Goal: Check status: Check status

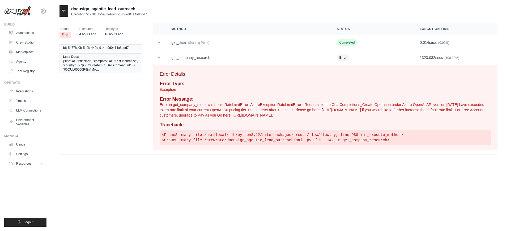
click at [63, 12] on icon at bounding box center [64, 10] width 4 height 4
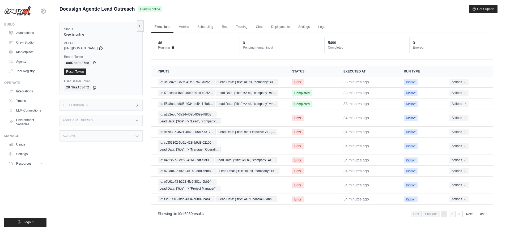
click at [453, 216] on link "2" at bounding box center [452, 214] width 7 height 6
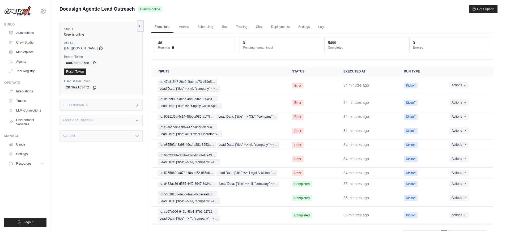
scroll to position [23, 0]
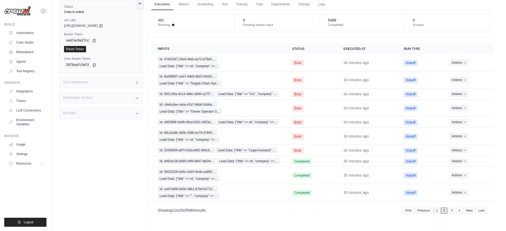
click at [436, 211] on link "1" at bounding box center [437, 211] width 7 height 6
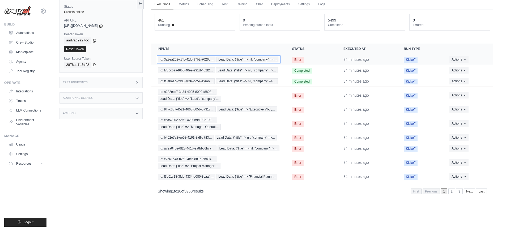
click at [193, 59] on span "Id: 3a8ea262-c7fb-41fc-97b2-7026d…" at bounding box center [187, 60] width 58 height 6
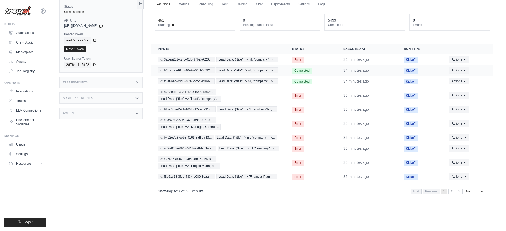
click at [316, 71] on td "Completed" at bounding box center [311, 70] width 51 height 11
click at [258, 70] on span "Lead Data: {"title" => nil, "company" =>…" at bounding box center [247, 70] width 62 height 6
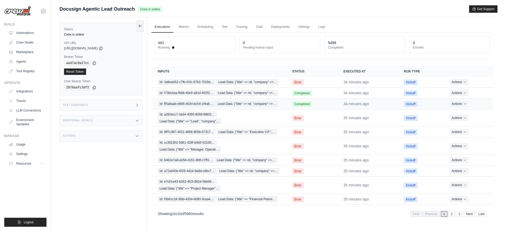
click at [283, 104] on td "Id: ff5a8aab-d9d5-4034-bc54-1f4a6… Lead Data: {"title" => nil, "company" =>…" at bounding box center [218, 104] width 134 height 11
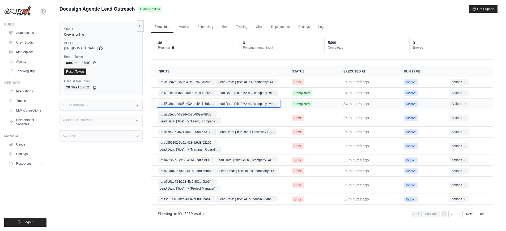
click at [182, 106] on span "Id: ff5a8aab-d9d5-4034-bc54-1f4a6…" at bounding box center [186, 104] width 57 height 6
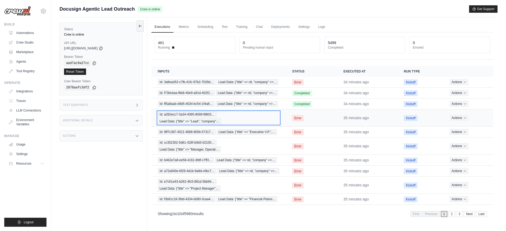
click at [265, 117] on div "Id: a282ecc7-3a34-4095-8099-f8803… Lead Data: {"title" => "Lead", "company"…" at bounding box center [219, 118] width 122 height 13
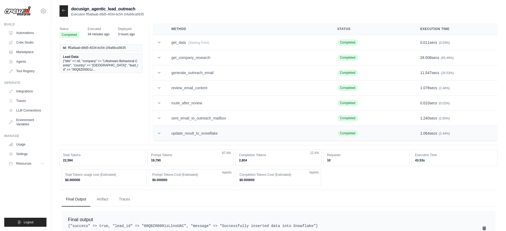
scroll to position [17, 0]
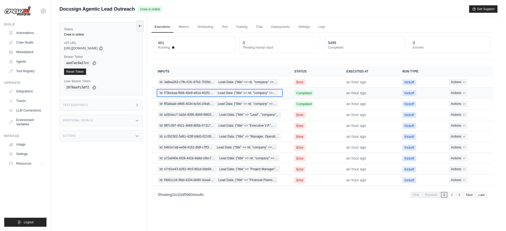
click at [205, 95] on span "Id: f73bcbaa-f6b8-40e9-a91d-402f2…" at bounding box center [186, 93] width 57 height 6
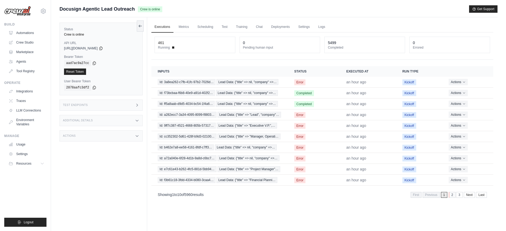
click at [452, 196] on link "2" at bounding box center [452, 195] width 7 height 6
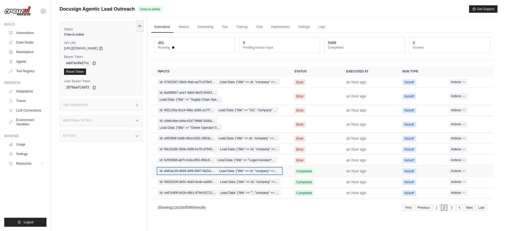
click at [169, 174] on span "Id: d482ac39-d585-44f9-8947-8d24c…" at bounding box center [187, 171] width 59 height 6
click at [454, 208] on link "3" at bounding box center [452, 208] width 7 height 6
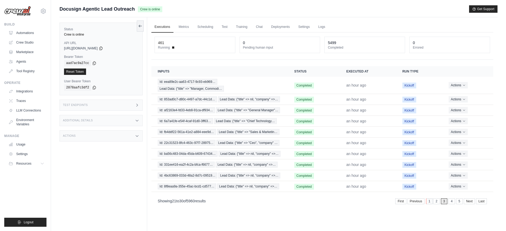
click at [431, 202] on link "1" at bounding box center [429, 201] width 7 height 6
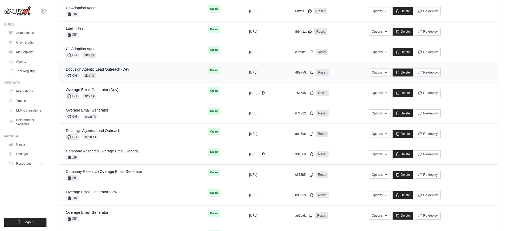
scroll to position [161, 0]
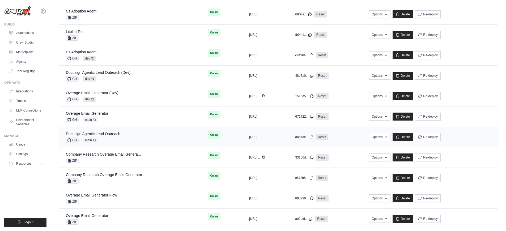
click at [122, 136] on div "Docusign Agentic Lead Outreach GH main Auto-deploy enabled" at bounding box center [130, 137] width 129 height 12
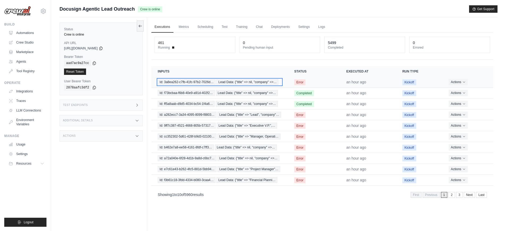
click at [235, 83] on span "Lead Data: {"title" => nil, "company" =>…" at bounding box center [247, 82] width 62 height 6
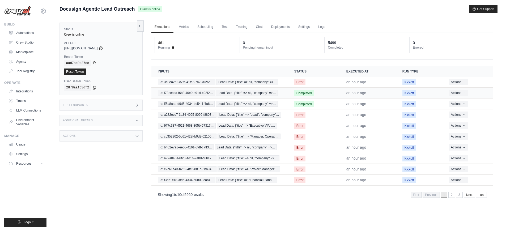
click at [323, 93] on td "Completed" at bounding box center [314, 93] width 52 height 11
click at [211, 92] on span "Id: f73bcbaa-f6b8-40e9-a91d-402f2…" at bounding box center [186, 93] width 57 height 6
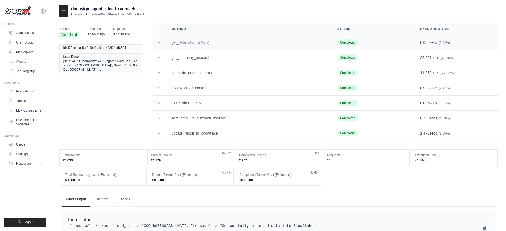
click at [182, 43] on td "get_data (Starting Point)" at bounding box center [248, 42] width 166 height 15
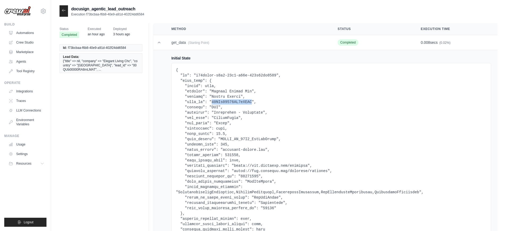
drag, startPoint x: 252, startPoint y: 102, endPoint x: 212, endPoint y: 101, distance: 39.8
click at [212, 101] on pre at bounding box center [331, 152] width 311 height 170
copy pre "00QUb00000RA8mLMAT"
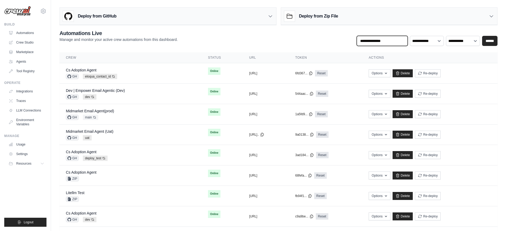
click at [375, 41] on input "text" at bounding box center [382, 41] width 51 height 10
type input "****"
click at [482, 36] on input "******" at bounding box center [489, 41] width 15 height 10
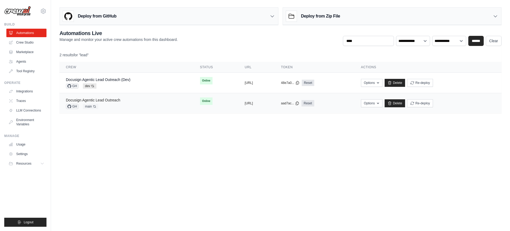
click at [106, 101] on link "Docusign Agentic Lead Outreach" at bounding box center [93, 100] width 54 height 4
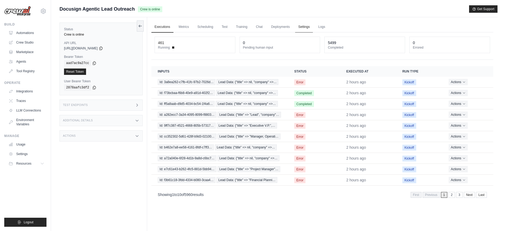
click at [306, 29] on link "Settings" at bounding box center [304, 27] width 18 height 11
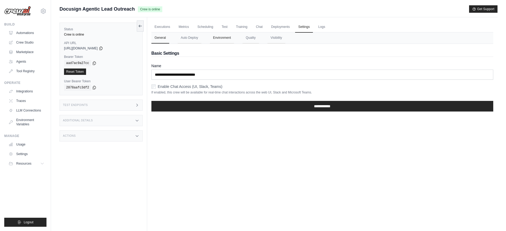
click at [229, 37] on button "Environment" at bounding box center [222, 37] width 24 height 11
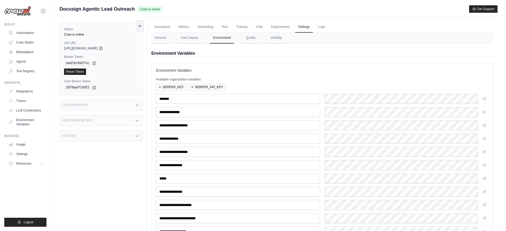
scroll to position [64, 0]
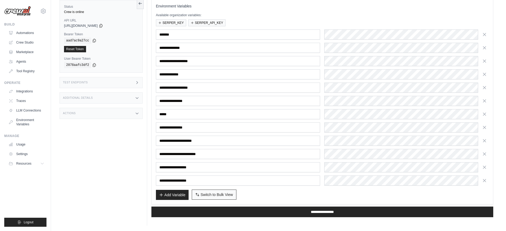
click at [201, 193] on span "Switch to Bulk View" at bounding box center [217, 194] width 32 height 5
type textarea "**********"
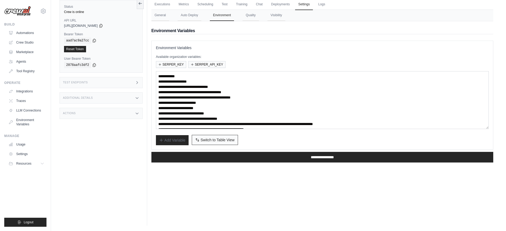
scroll to position [23, 0]
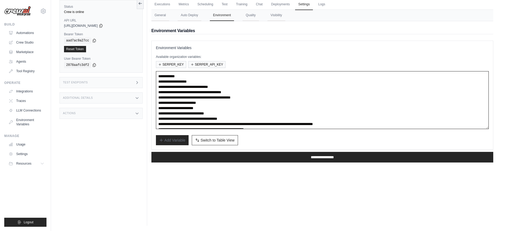
click at [287, 104] on textarea "**********" at bounding box center [322, 100] width 333 height 58
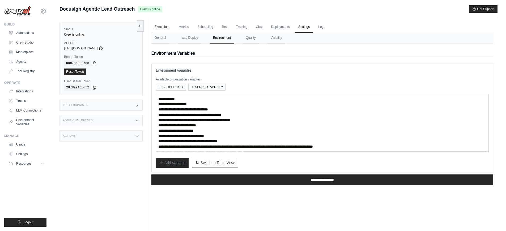
click at [162, 29] on link "Executions" at bounding box center [162, 27] width 22 height 11
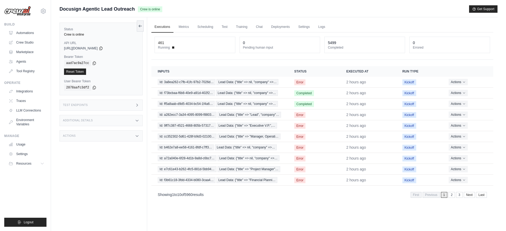
click at [209, 209] on div "Executions Metrics Scheduling Test Training Chat Deployments Settings Logs 461 …" at bounding box center [322, 132] width 350 height 231
click at [27, 36] on link "Automations" at bounding box center [27, 33] width 40 height 8
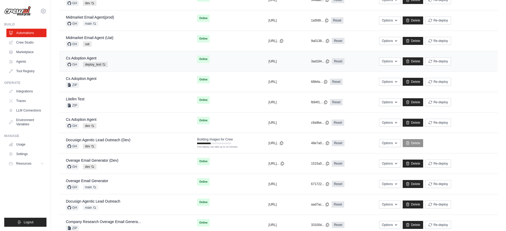
scroll to position [97, 0]
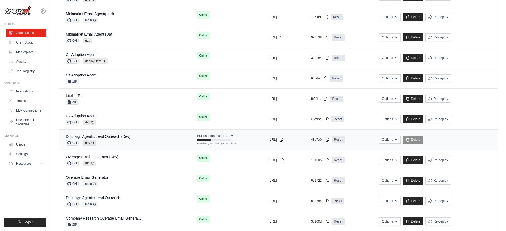
click at [151, 142] on div "Docusign Agentic Lead Outreach (Dev) GH dev Auto-deploy enabled" at bounding box center [125, 140] width 118 height 12
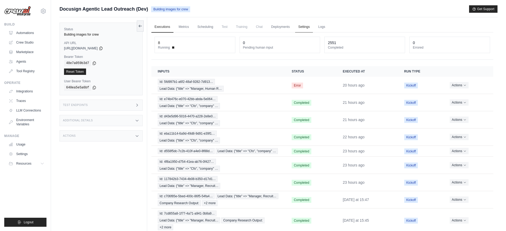
click at [302, 28] on link "Settings" at bounding box center [304, 27] width 18 height 11
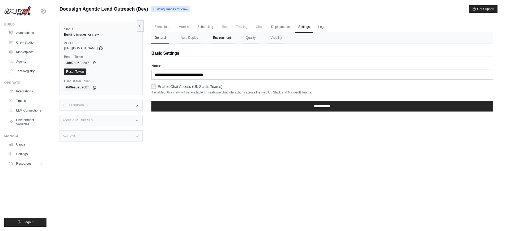
click at [232, 39] on button "Environment" at bounding box center [222, 37] width 24 height 11
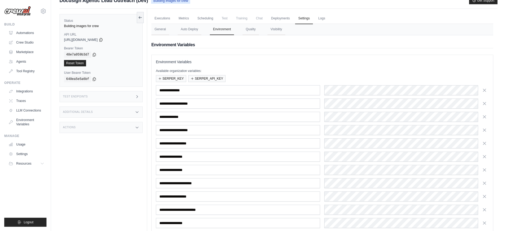
scroll to position [2, 0]
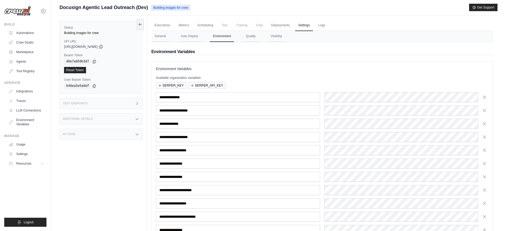
click at [109, 188] on div "Status Building images for crew API URL copied https://docusign-agentic-lead-ou…" at bounding box center [103, 131] width 88 height 231
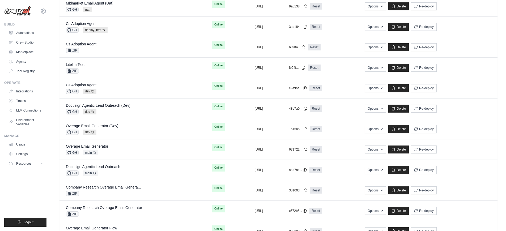
scroll to position [24, 0]
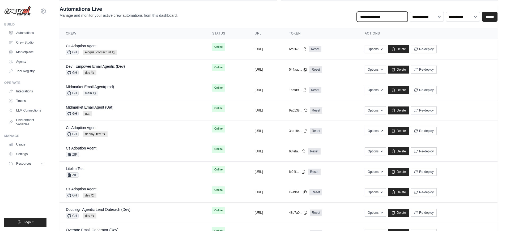
click at [397, 17] on input "text" at bounding box center [382, 17] width 51 height 10
type input "********"
click at [482, 12] on input "******" at bounding box center [489, 17] width 15 height 10
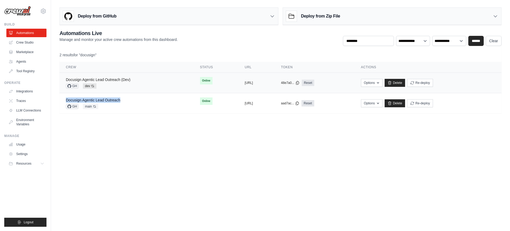
click at [120, 80] on link "Docusign Agentic Lead Outreach (Dev)" at bounding box center [98, 80] width 65 height 4
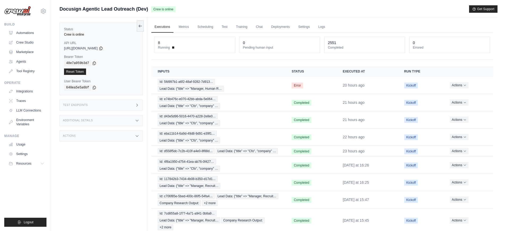
click at [124, 105] on div "Test Endpoints" at bounding box center [100, 105] width 83 height 11
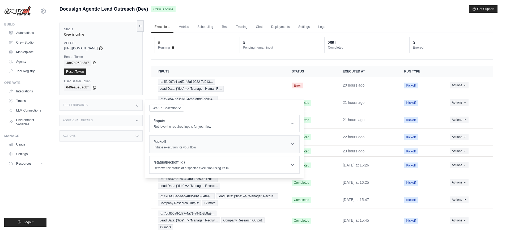
click at [180, 142] on h1 "/kickoff" at bounding box center [175, 141] width 42 height 5
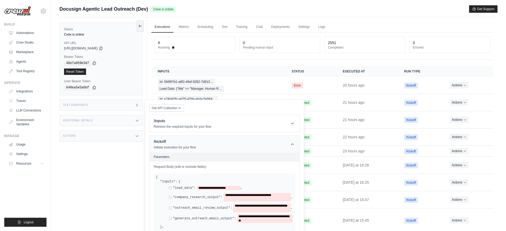
click at [180, 142] on h1 "/kickoff" at bounding box center [175, 141] width 42 height 5
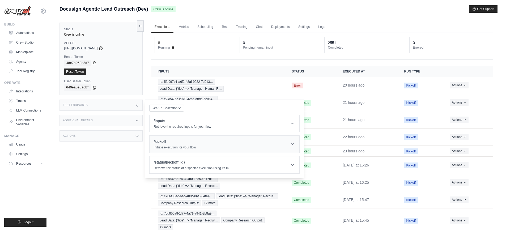
click at [155, 146] on p "Initiate execution for your flow" at bounding box center [175, 147] width 42 height 4
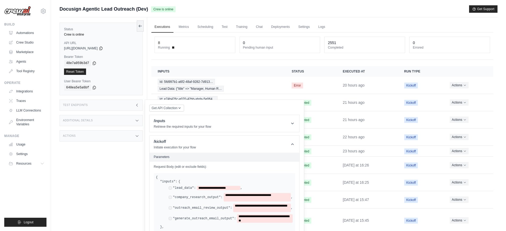
scroll to position [57, 0]
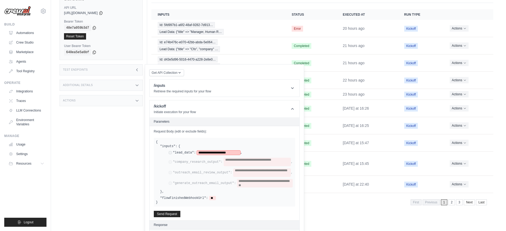
click at [218, 155] on span "**********" at bounding box center [219, 153] width 44 height 4
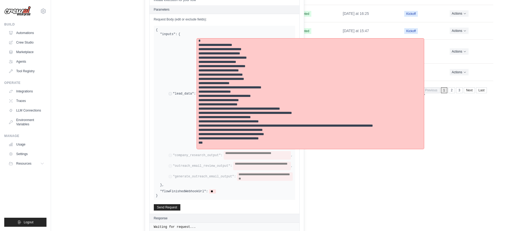
scroll to position [174, 0]
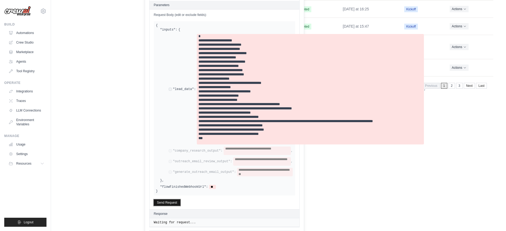
click at [171, 206] on button "Send Request" at bounding box center [167, 202] width 27 height 6
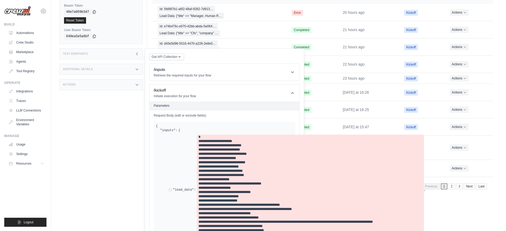
scroll to position [0, 0]
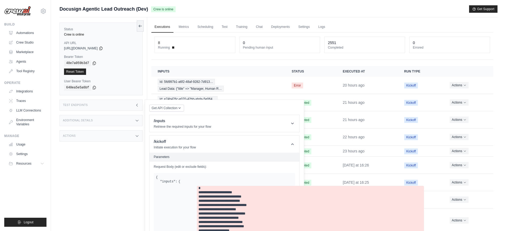
click at [160, 27] on link "Executions" at bounding box center [162, 27] width 22 height 11
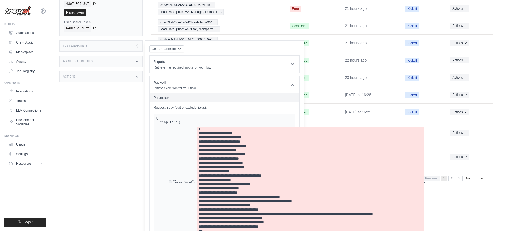
scroll to position [197, 0]
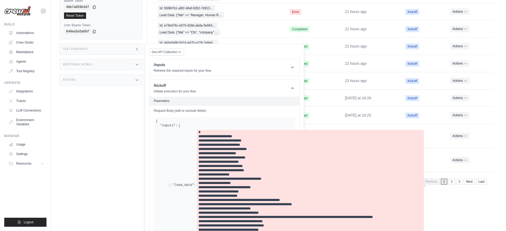
scroll to position [87, 0]
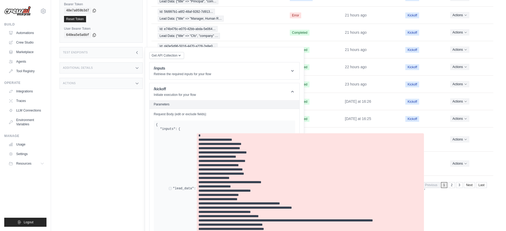
click at [108, 52] on div "Test Endpoints" at bounding box center [100, 52] width 83 height 11
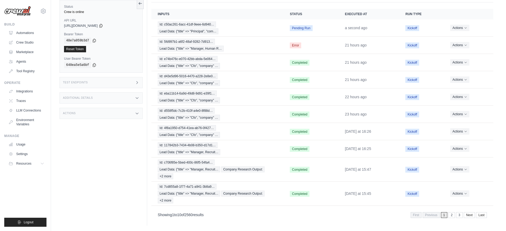
scroll to position [3, 0]
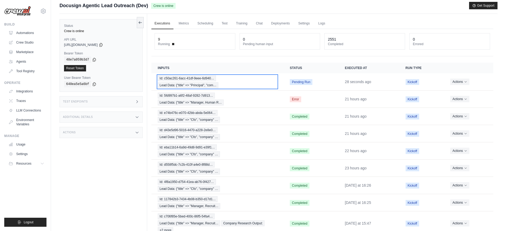
click at [235, 78] on div "Id: c50ac261-6acc-41df-9eee-6d940… Lead Data: {"title" => "Principal", "com…" at bounding box center [217, 81] width 119 height 13
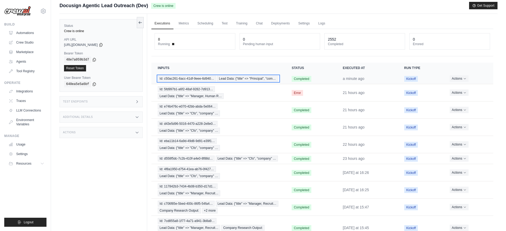
click at [257, 82] on div "Id: c50ac261-6acc-41df-9eee-6d940… Lead Data: {"title" => "Principal", "com…" at bounding box center [218, 79] width 121 height 6
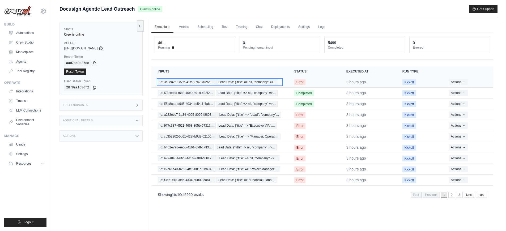
click at [206, 82] on span "Id: 3a8ea262-c7fb-41fc-97b2-7026d…" at bounding box center [187, 82] width 58 height 6
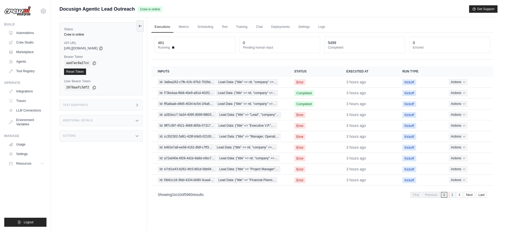
click at [453, 197] on link "2" at bounding box center [452, 195] width 7 height 6
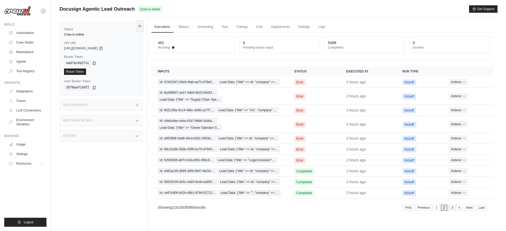
click at [453, 210] on link "3" at bounding box center [452, 208] width 7 height 6
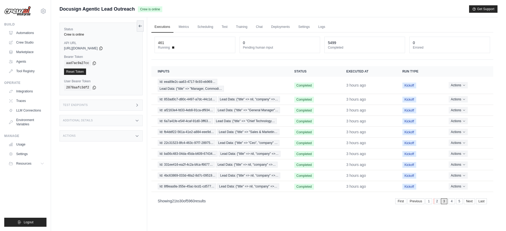
click at [439, 201] on link "2" at bounding box center [437, 201] width 7 height 6
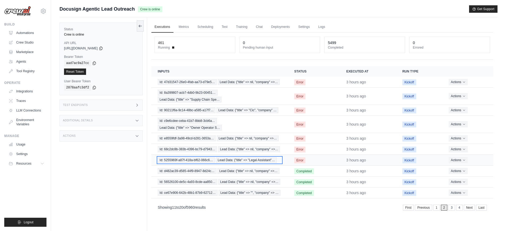
click at [177, 158] on span "Id: 5255969f-a87f-418a-bf62-066c6…" at bounding box center [186, 160] width 57 height 6
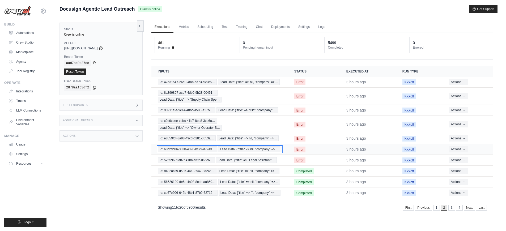
click at [192, 149] on span "Id: 68c2dc8b-383b-4396-bc79-d7943…" at bounding box center [187, 149] width 59 height 6
click at [453, 207] on link "3" at bounding box center [452, 208] width 7 height 6
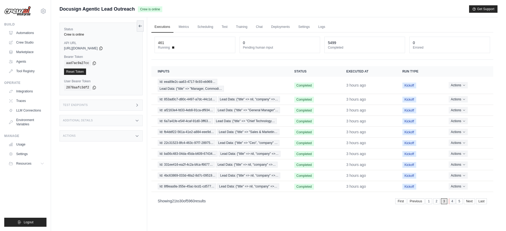
click at [451, 203] on link "4" at bounding box center [452, 201] width 7 height 6
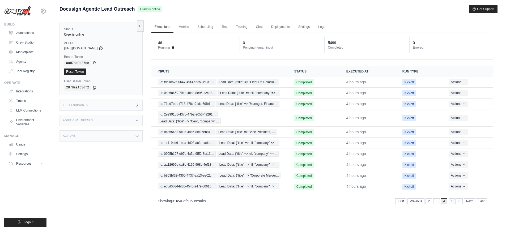
click at [452, 203] on link "5" at bounding box center [452, 201] width 7 height 6
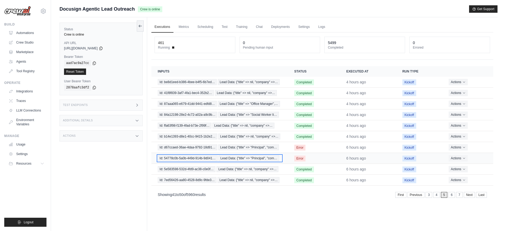
click at [194, 156] on span "Id: 54778c0b-5a0b-449d-914b-9d041…" at bounding box center [188, 158] width 60 height 6
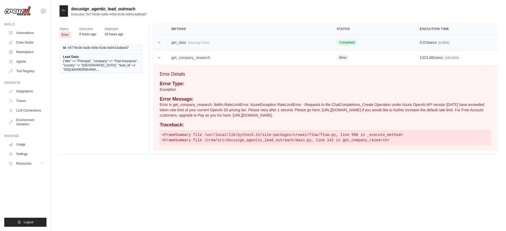
click at [199, 45] on td "get_data (Starting Point)" at bounding box center [247, 42] width 165 height 15
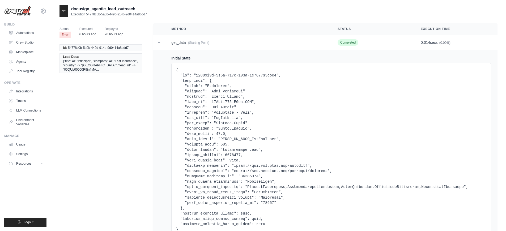
scroll to position [7, 0]
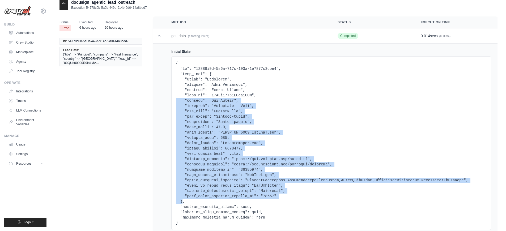
drag, startPoint x: 183, startPoint y: 200, endPoint x: 173, endPoint y: 100, distance: 100.3
click at [173, 100] on div at bounding box center [331, 143] width 320 height 174
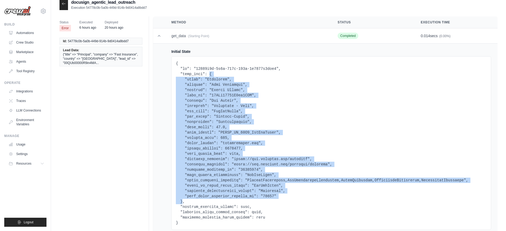
drag, startPoint x: 210, startPoint y: 74, endPoint x: 182, endPoint y: 200, distance: 129.2
click at [182, 200] on pre at bounding box center [331, 143] width 311 height 165
copy pre "{ "title": "Principal", "company": "Fast Insurance", "country": "United States"…"
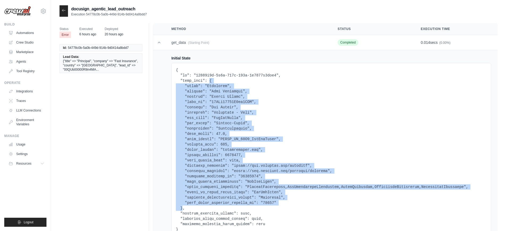
click at [177, 114] on pre at bounding box center [331, 149] width 311 height 165
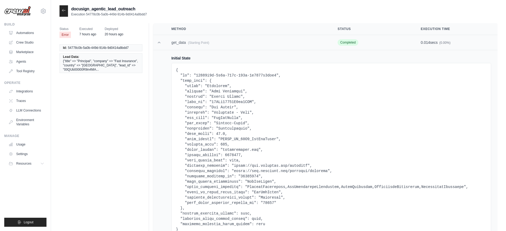
click at [160, 45] on icon at bounding box center [158, 42] width 5 height 5
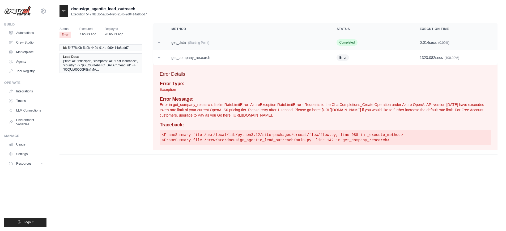
click at [160, 45] on icon at bounding box center [158, 42] width 5 height 5
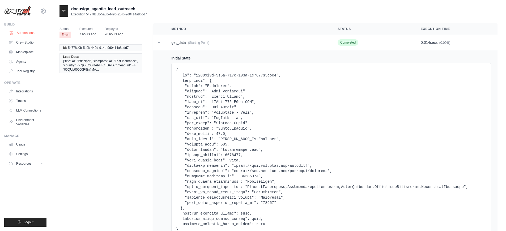
click at [31, 36] on link "Automations" at bounding box center [27, 33] width 40 height 8
click at [65, 12] on icon at bounding box center [64, 10] width 4 height 4
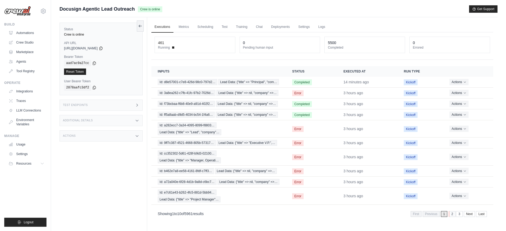
click at [453, 215] on link "2" at bounding box center [452, 214] width 7 height 6
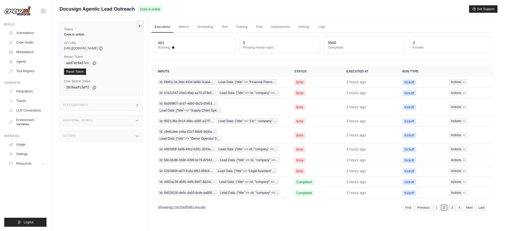
click at [453, 208] on link "3" at bounding box center [452, 208] width 7 height 6
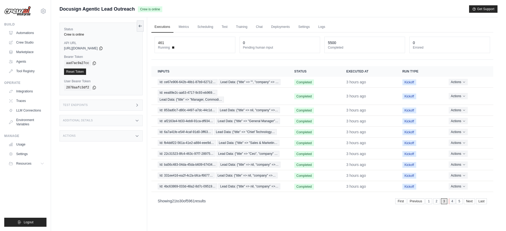
click at [450, 202] on link "4" at bounding box center [452, 201] width 7 height 6
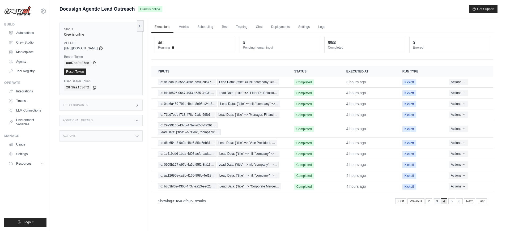
click at [439, 202] on link "3" at bounding box center [437, 201] width 7 height 6
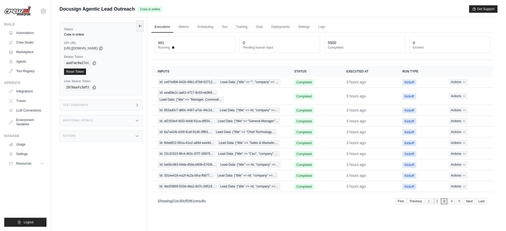
click at [436, 201] on link "2" at bounding box center [437, 201] width 7 height 6
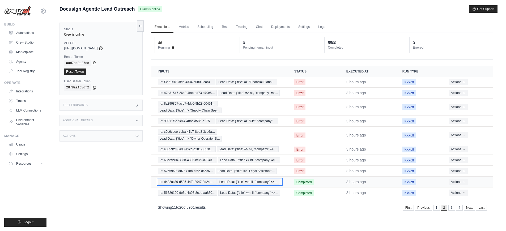
click at [188, 183] on span "Id: d482ac39-d585-44f9-8947-8d24c…" at bounding box center [187, 182] width 59 height 6
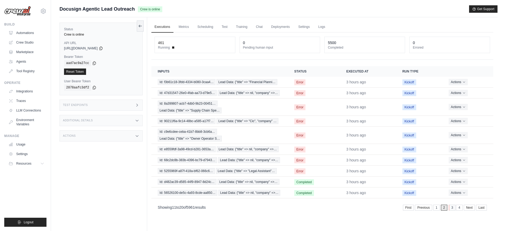
click at [451, 209] on link "3" at bounding box center [452, 208] width 7 height 6
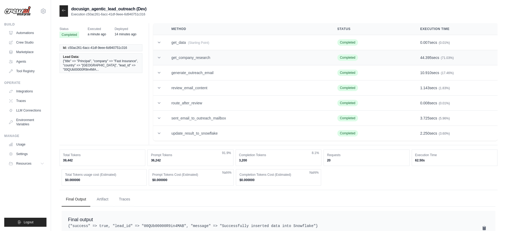
click at [218, 54] on td "get_company_research" at bounding box center [248, 57] width 166 height 15
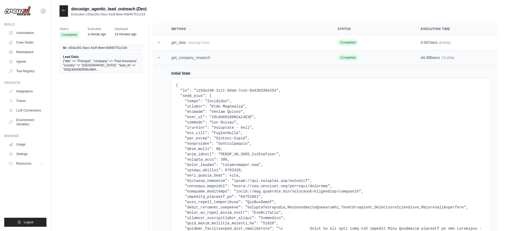
click at [218, 57] on td "get_company_research" at bounding box center [248, 57] width 166 height 15
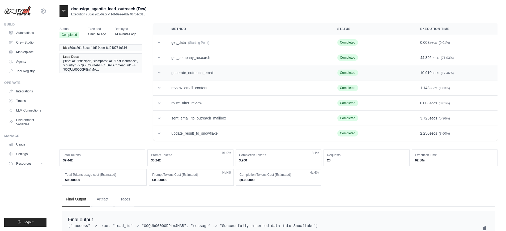
click at [222, 70] on td "generate_outreach_email" at bounding box center [248, 72] width 166 height 15
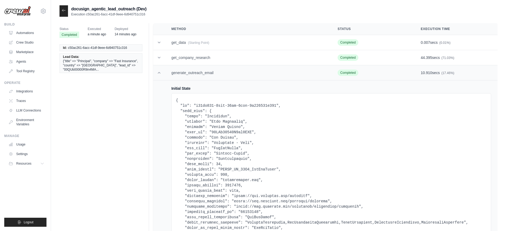
click at [222, 70] on td "generate_outreach_email" at bounding box center [248, 72] width 166 height 15
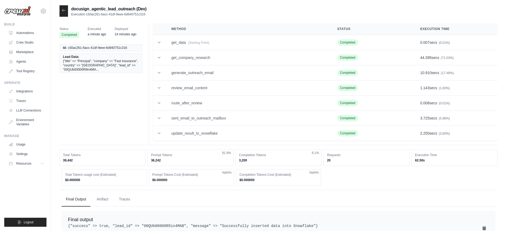
click at [67, 12] on div at bounding box center [63, 10] width 8 height 11
click at [65, 11] on icon at bounding box center [64, 10] width 4 height 4
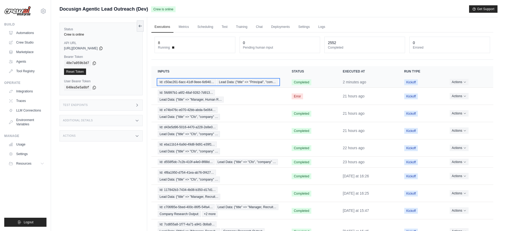
click at [252, 83] on div "Id: c50ac261-6acc-41df-9eee-6d940… Lead Data: {"title" => "Principal", "com…" at bounding box center [218, 82] width 121 height 6
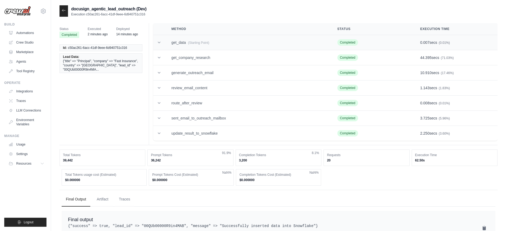
click at [229, 42] on td "get_data (Starting Point)" at bounding box center [248, 42] width 166 height 15
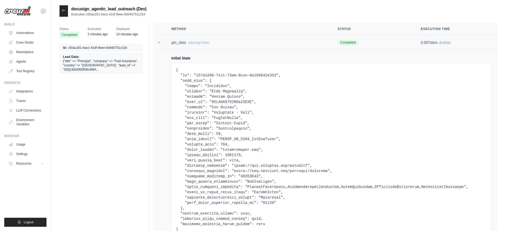
click at [229, 42] on td "get_data (Starting Point)" at bounding box center [248, 42] width 166 height 15
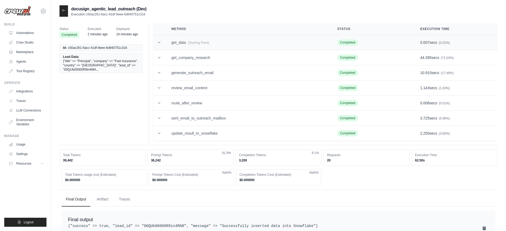
click at [195, 38] on td "get_data (Starting Point)" at bounding box center [248, 42] width 166 height 15
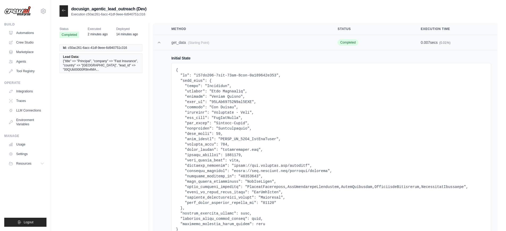
click at [205, 44] on span "(Starting Point)" at bounding box center [198, 43] width 21 height 4
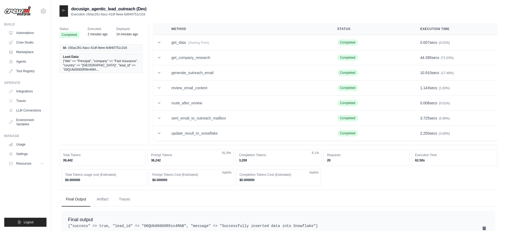
drag, startPoint x: 146, startPoint y: 15, endPoint x: 86, endPoint y: 16, distance: 59.2
click at [86, 16] on p "Execution c50ac261-6acc-41df-9eee-6d940751c316" at bounding box center [108, 14] width 75 height 4
copy p "c50ac261-6acc-41df-9eee-6d940751c316"
click at [63, 12] on icon at bounding box center [64, 10] width 4 height 4
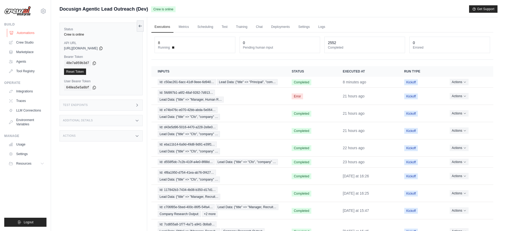
click at [31, 33] on link "Automations" at bounding box center [27, 33] width 40 height 8
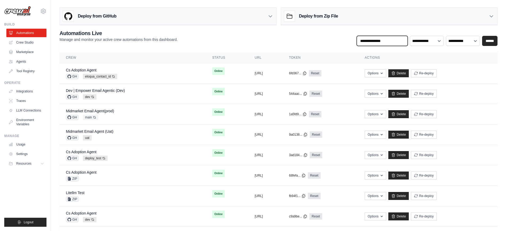
click at [381, 37] on input "text" at bounding box center [382, 41] width 51 height 10
type input "********"
click at [487, 42] on input "******" at bounding box center [489, 41] width 15 height 10
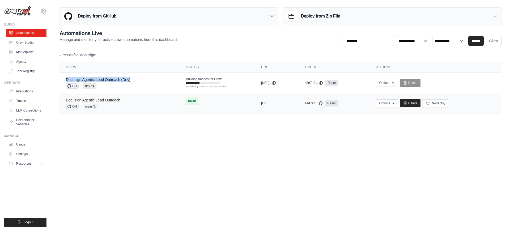
click at [116, 99] on link "Docusign Agentic Lead Outreach" at bounding box center [93, 100] width 54 height 4
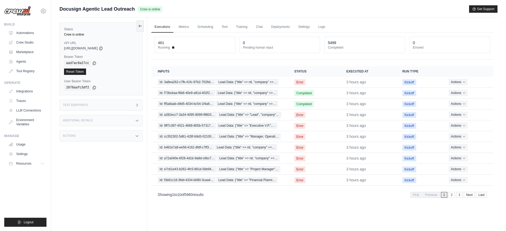
click at [111, 106] on div "Test Endpoints" at bounding box center [100, 105] width 83 height 11
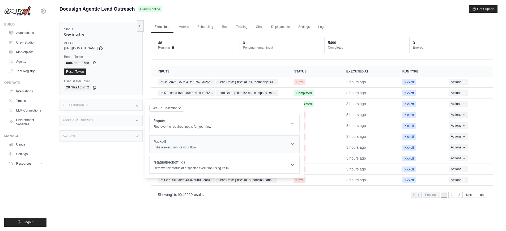
click at [177, 141] on h1 "/kickoff" at bounding box center [175, 141] width 42 height 5
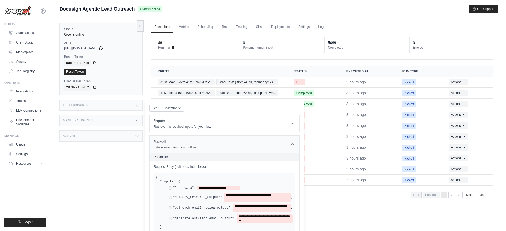
scroll to position [62, 0]
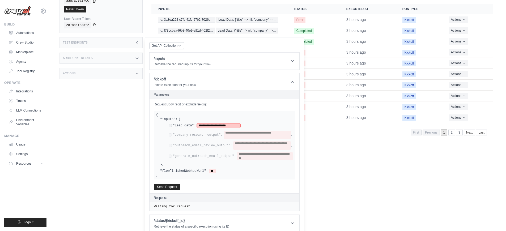
click at [217, 125] on span "**********" at bounding box center [219, 126] width 44 height 4
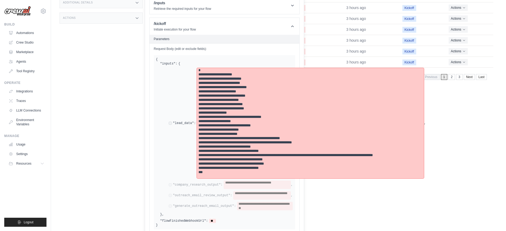
scroll to position [174, 0]
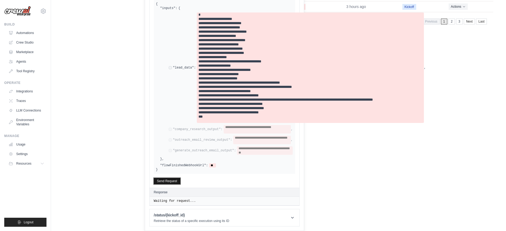
click at [164, 181] on button "Send Request" at bounding box center [167, 181] width 27 height 6
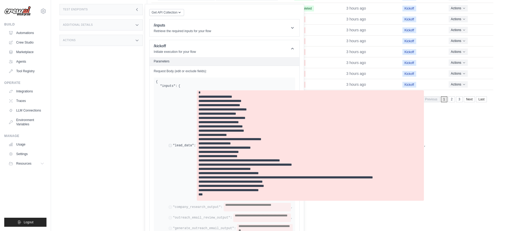
scroll to position [0, 0]
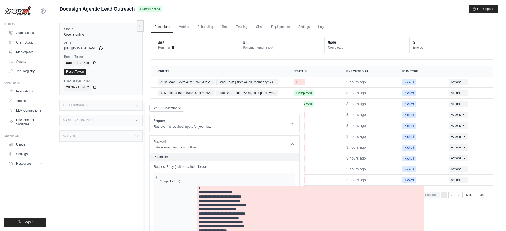
click at [167, 28] on link "Executions" at bounding box center [162, 27] width 22 height 11
click at [166, 25] on link "Executions" at bounding box center [162, 27] width 22 height 11
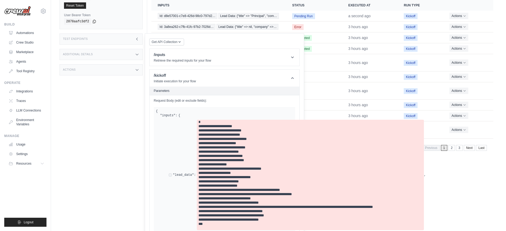
scroll to position [96, 0]
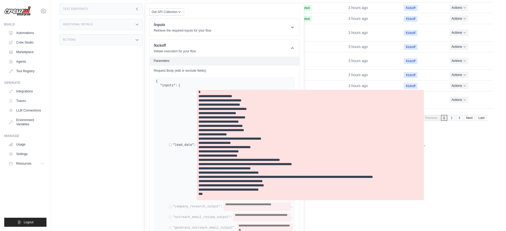
click at [136, 136] on div "Status Crew is online API URL copied https://docusign-agentic-lead-outreach-233…" at bounding box center [103, 36] width 88 height 231
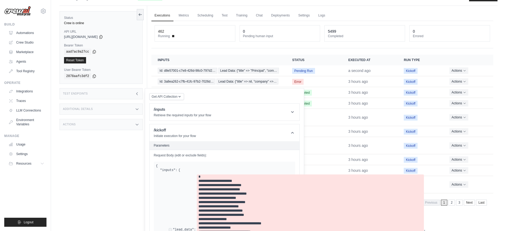
scroll to position [0, 0]
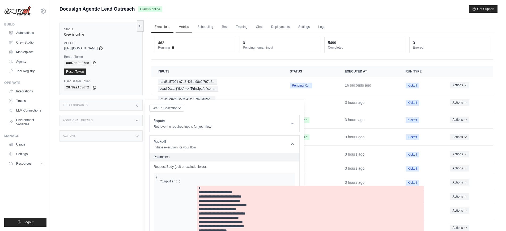
click at [181, 29] on link "Metrics" at bounding box center [184, 27] width 17 height 11
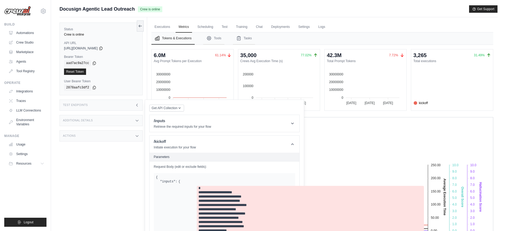
click at [102, 101] on div "Test Endpoints" at bounding box center [100, 105] width 83 height 11
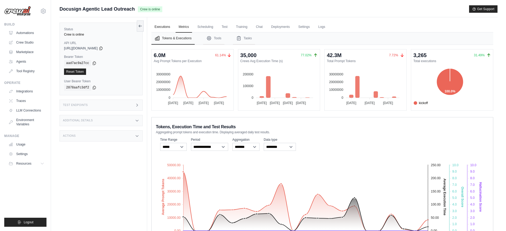
click at [163, 26] on link "Executions" at bounding box center [162, 27] width 22 height 11
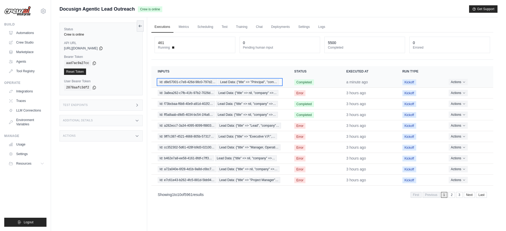
click at [200, 83] on span "Id: d8e57001-c7e8-426d-98c0-797d2…" at bounding box center [187, 82] width 59 height 6
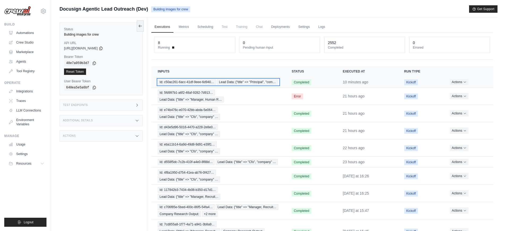
click at [221, 85] on div "Id: c50ac261-6acc-41df-9eee-6d940… Lead Data: {"title" => "Principal", "com…" at bounding box center [218, 82] width 121 height 6
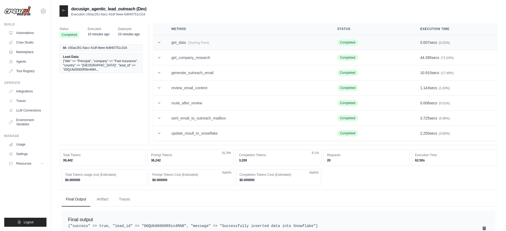
click at [193, 44] on span "(Starting Point)" at bounding box center [198, 43] width 21 height 4
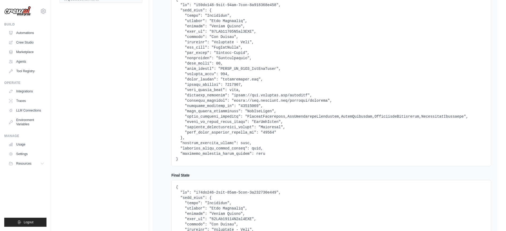
scroll to position [64, 0]
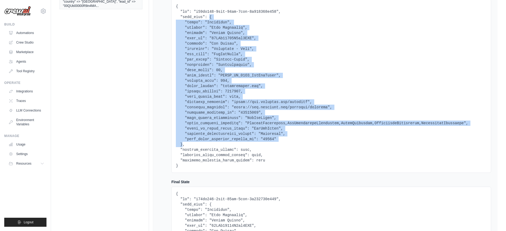
drag, startPoint x: 210, startPoint y: 16, endPoint x: 182, endPoint y: 144, distance: 130.7
click at [182, 144] on pre at bounding box center [331, 86] width 311 height 165
copy pre "{ "title": "Principal", "company": "Fast Insurance", "country": "United States"…"
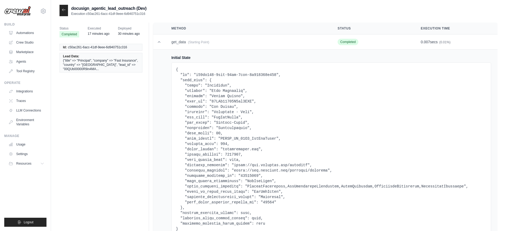
scroll to position [0, 0]
click at [160, 43] on icon at bounding box center [159, 43] width 3 height 2
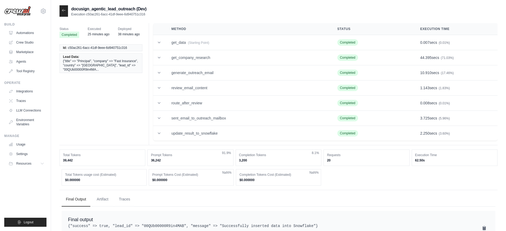
click at [65, 11] on icon at bounding box center [64, 10] width 4 height 4
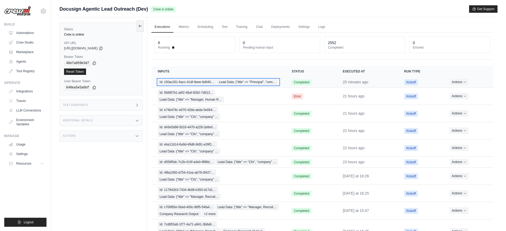
click at [256, 85] on div "Id: c50ac261-6acc-41df-9eee-6d940… Lead Data: {"title" => "Principal", "com…" at bounding box center [218, 82] width 121 height 6
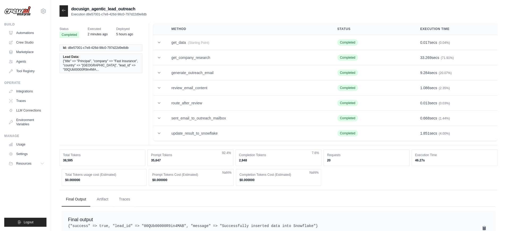
click at [394, 17] on div "Status Completed Executed 2 minutes ago Deployed 5 hours ago Id: d8e57001-c7e8-…" at bounding box center [278, 127] width 438 height 220
click at [65, 11] on icon at bounding box center [64, 10] width 4 height 4
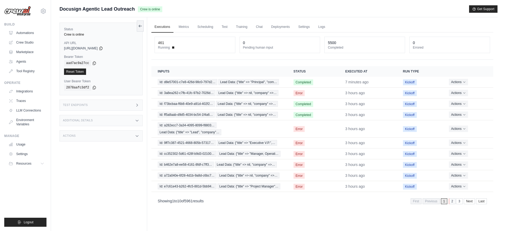
click at [451, 201] on link "2" at bounding box center [452, 201] width 7 height 6
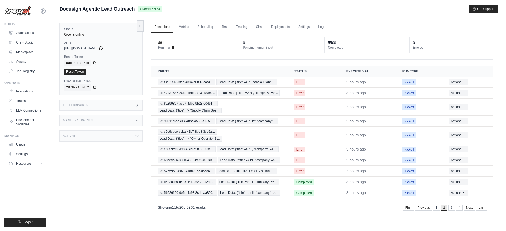
click at [452, 208] on div "Executions Metrics Scheduling Test Training Chat Deployments Settings Logs 461 …" at bounding box center [322, 132] width 350 height 231
click at [452, 208] on link "3" at bounding box center [451, 208] width 7 height 6
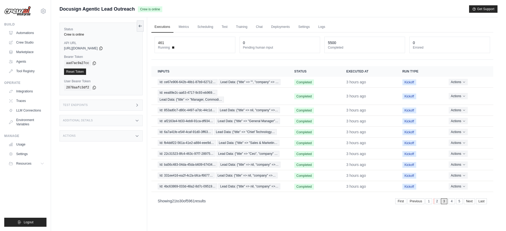
click at [437, 202] on link "2" at bounding box center [437, 201] width 7 height 6
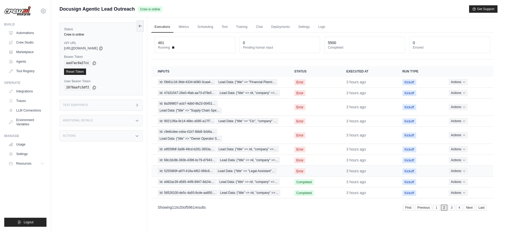
click at [326, 170] on td "Error" at bounding box center [314, 171] width 52 height 11
click at [267, 171] on span "Lead Data: {"title" => "Legal Assistant"…" at bounding box center [246, 171] width 61 height 6
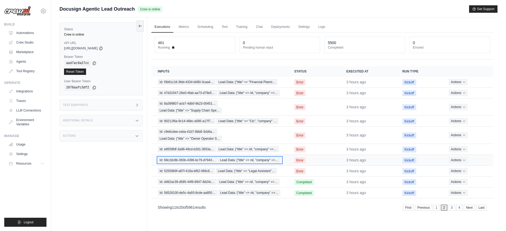
click at [200, 158] on span "Id: 68c2dc8b-383b-4396-bc79-d7943…" at bounding box center [187, 160] width 59 height 6
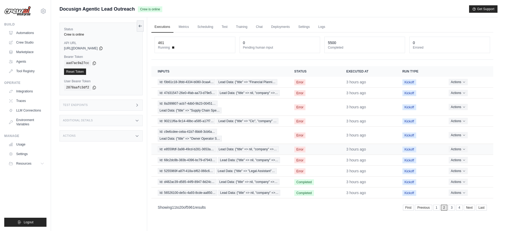
click at [320, 150] on td "Error" at bounding box center [314, 149] width 52 height 11
click at [317, 151] on td "Error" at bounding box center [314, 149] width 52 height 11
click at [271, 148] on span "Lead Data: {"title" => nil, "company" =>…" at bounding box center [248, 149] width 62 height 6
click at [453, 207] on link "3" at bounding box center [452, 208] width 7 height 6
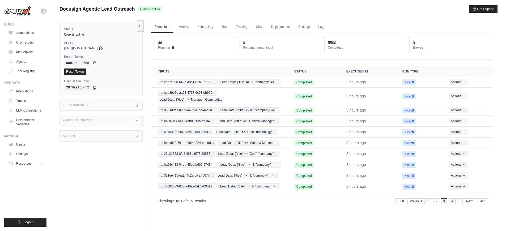
click at [451, 202] on link "4" at bounding box center [452, 201] width 7 height 6
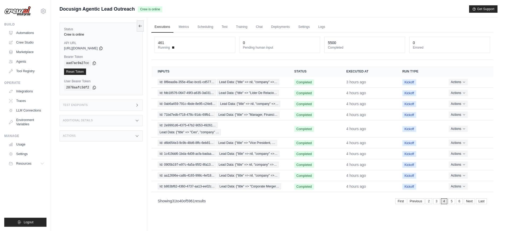
click at [451, 202] on link "5" at bounding box center [451, 201] width 7 height 6
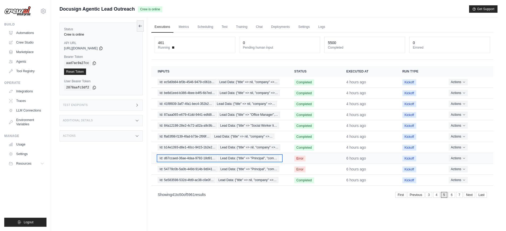
click at [184, 157] on span "Id: d67ccaed-36ae-4daa-9792-18d91…" at bounding box center [187, 158] width 59 height 6
click at [450, 193] on link "6" at bounding box center [452, 195] width 7 height 6
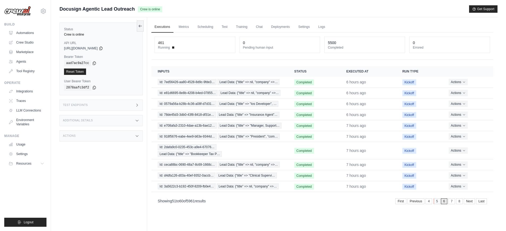
click at [438, 202] on link "5" at bounding box center [437, 201] width 7 height 6
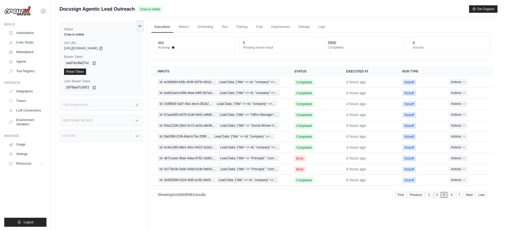
click at [435, 196] on link "4" at bounding box center [437, 195] width 7 height 6
click at [435, 196] on div "Showing 41 to 50 of 5961 results First Previous 3 4 5 6 7 Next Last" at bounding box center [322, 195] width 342 height 14
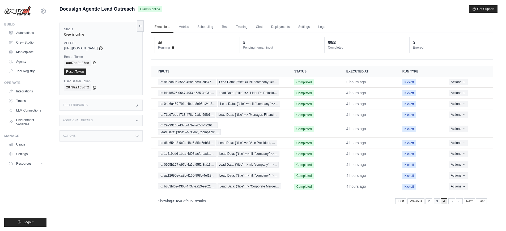
click at [435, 201] on link "3" at bounding box center [437, 201] width 7 height 6
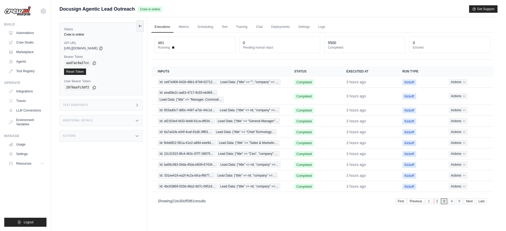
click at [436, 202] on link "2" at bounding box center [437, 201] width 7 height 6
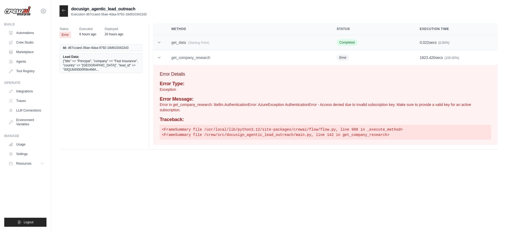
click at [185, 44] on td "get_data (Starting Point)" at bounding box center [247, 42] width 165 height 15
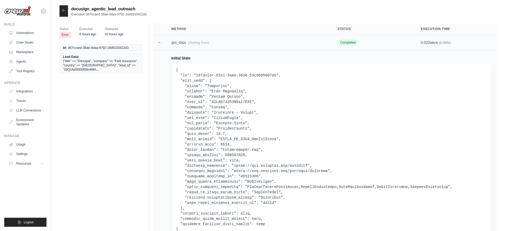
click at [185, 44] on td "get_data (Starting Point)" at bounding box center [248, 42] width 166 height 15
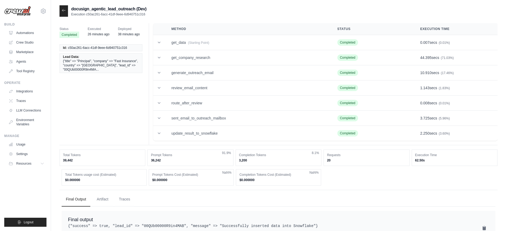
click at [64, 8] on icon at bounding box center [64, 10] width 4 height 4
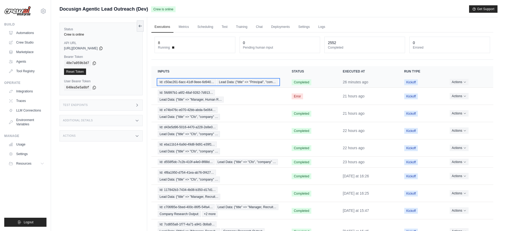
click at [260, 83] on div "Id: c50ac261-6acc-41df-9eee-6d940… Lead Data: {"title" => "Principal", "com…" at bounding box center [218, 82] width 121 height 6
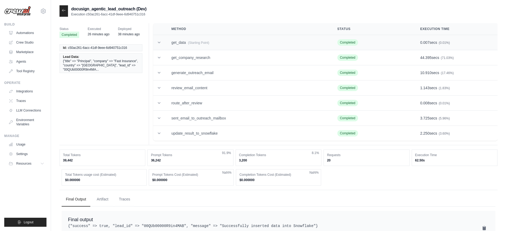
click at [194, 48] on td "get_data (Starting Point)" at bounding box center [248, 42] width 166 height 15
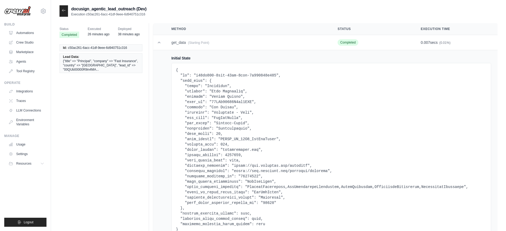
scroll to position [23, 0]
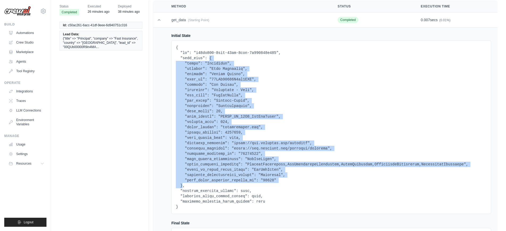
copy pre "{ "title": "Principal", "company": "Fast Insurance", "country": "United States"…"
drag, startPoint x: 182, startPoint y: 186, endPoint x: 209, endPoint y: 58, distance: 130.1
click at [209, 58] on pre at bounding box center [331, 127] width 311 height 165
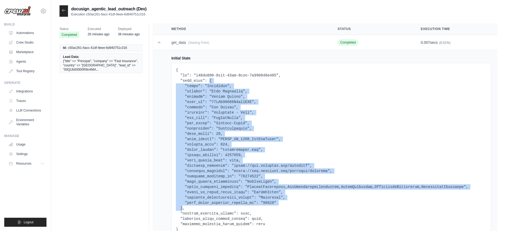
click at [62, 12] on icon at bounding box center [64, 10] width 4 height 4
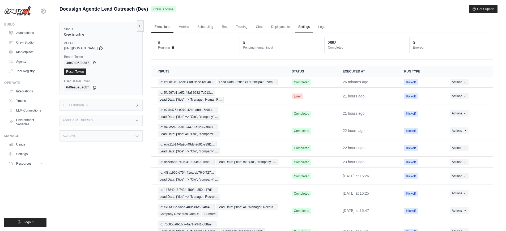
click at [304, 27] on link "Settings" at bounding box center [304, 27] width 18 height 11
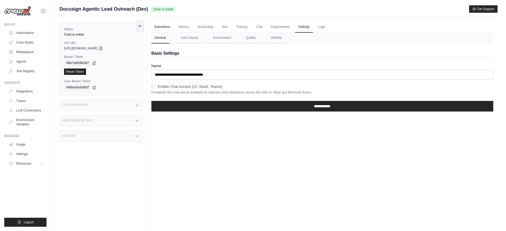
click at [168, 29] on link "Executions" at bounding box center [162, 27] width 22 height 11
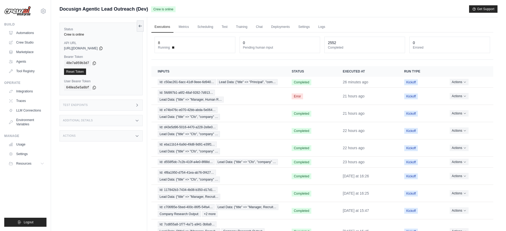
click at [114, 107] on div "Test Endpoints" at bounding box center [100, 105] width 83 height 11
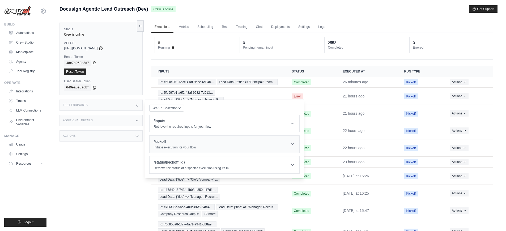
click at [169, 139] on h1 "/kickoff" at bounding box center [175, 141] width 42 height 5
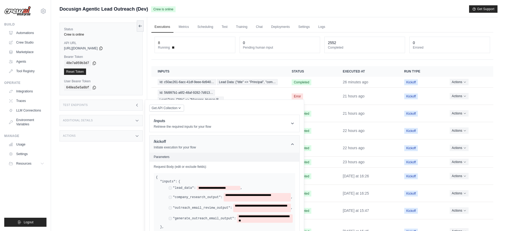
scroll to position [49, 0]
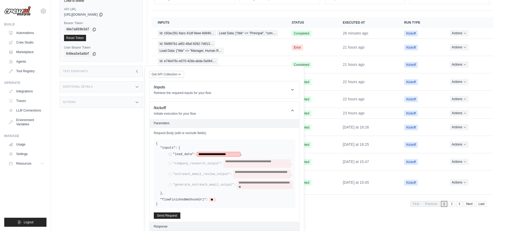
click at [224, 156] on span "**********" at bounding box center [219, 154] width 44 height 4
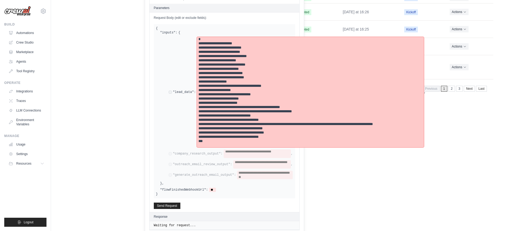
scroll to position [174, 0]
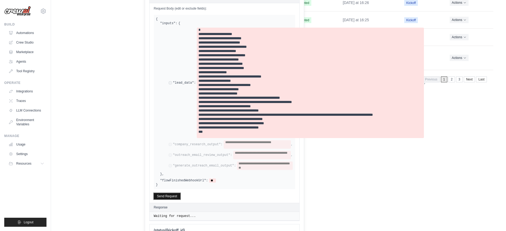
click at [173, 199] on button "Send Request" at bounding box center [167, 196] width 27 height 6
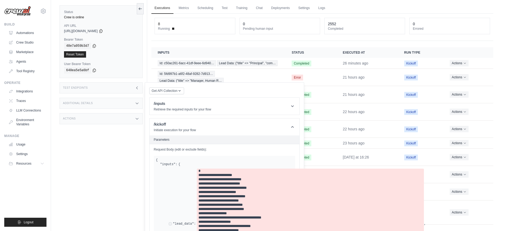
scroll to position [0, 0]
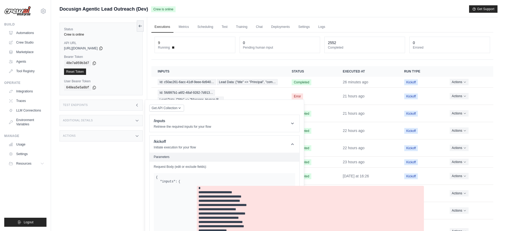
click at [107, 108] on div "Test Endpoints" at bounding box center [100, 105] width 83 height 11
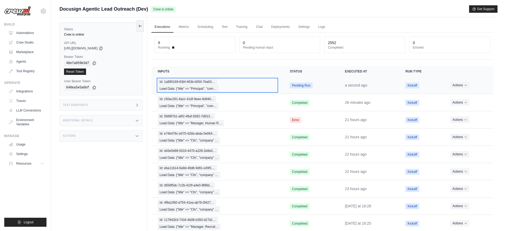
click at [253, 87] on div "Id: 1a985169-83bf-463b-b550-7ba03… Lead Data: {"title" => "Principal", "com…" at bounding box center [217, 85] width 119 height 13
